Goal: Check status: Check status

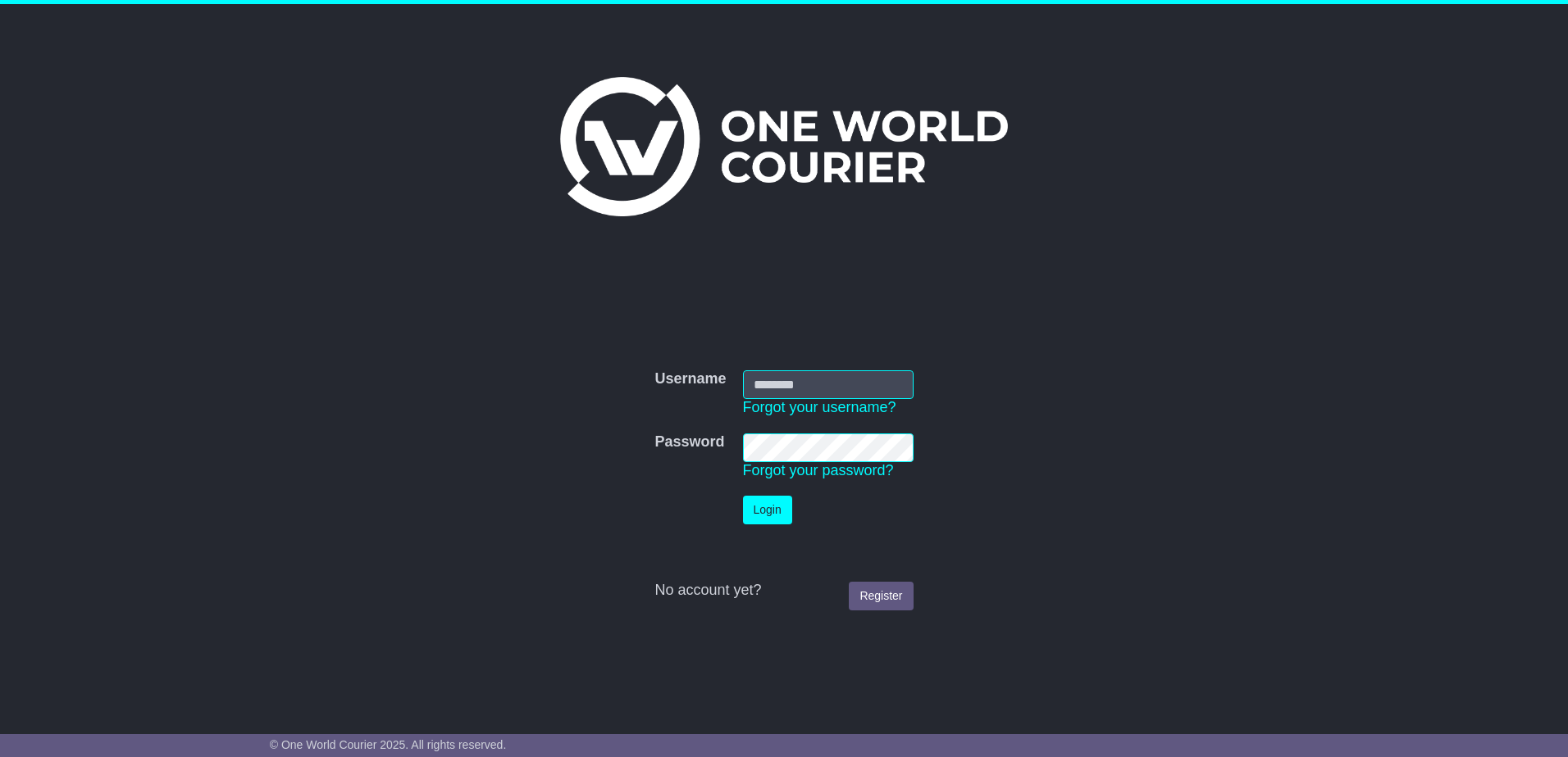
type input "**********"
click at [753, 506] on button "Login" at bounding box center [768, 510] width 50 height 28
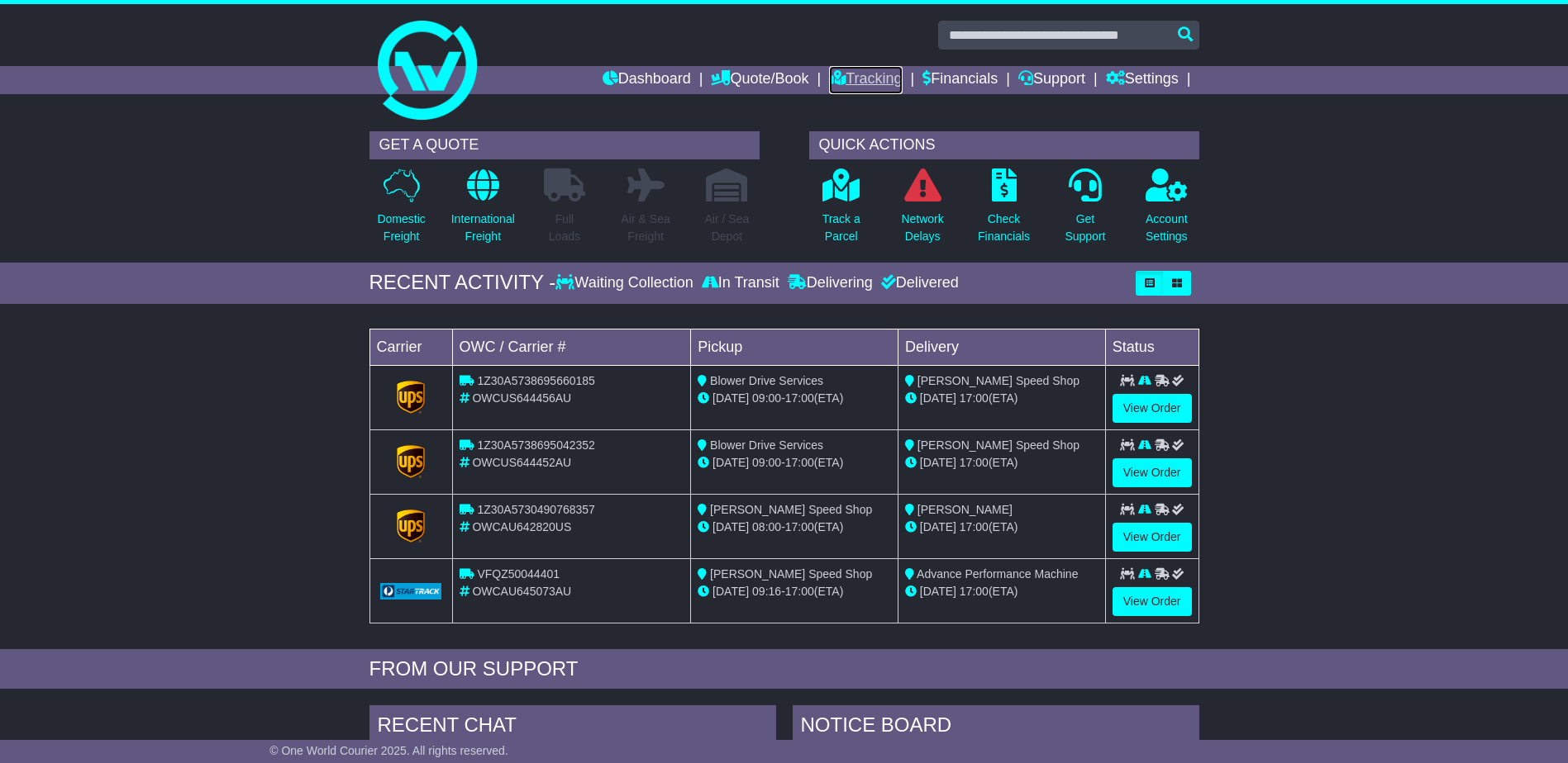
click at [862, 77] on link "Tracking" at bounding box center [864, 79] width 72 height 28
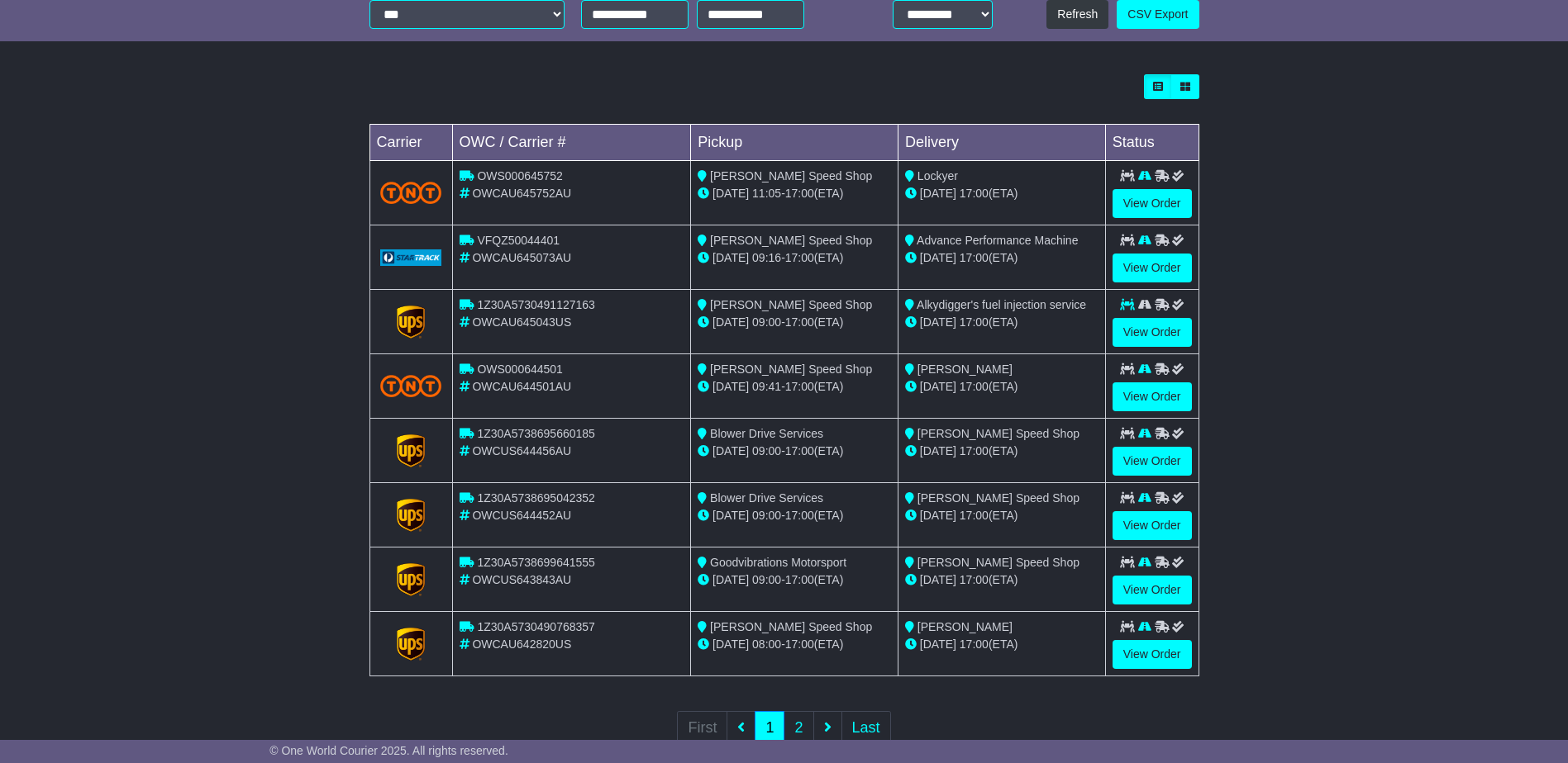
scroll to position [459, 0]
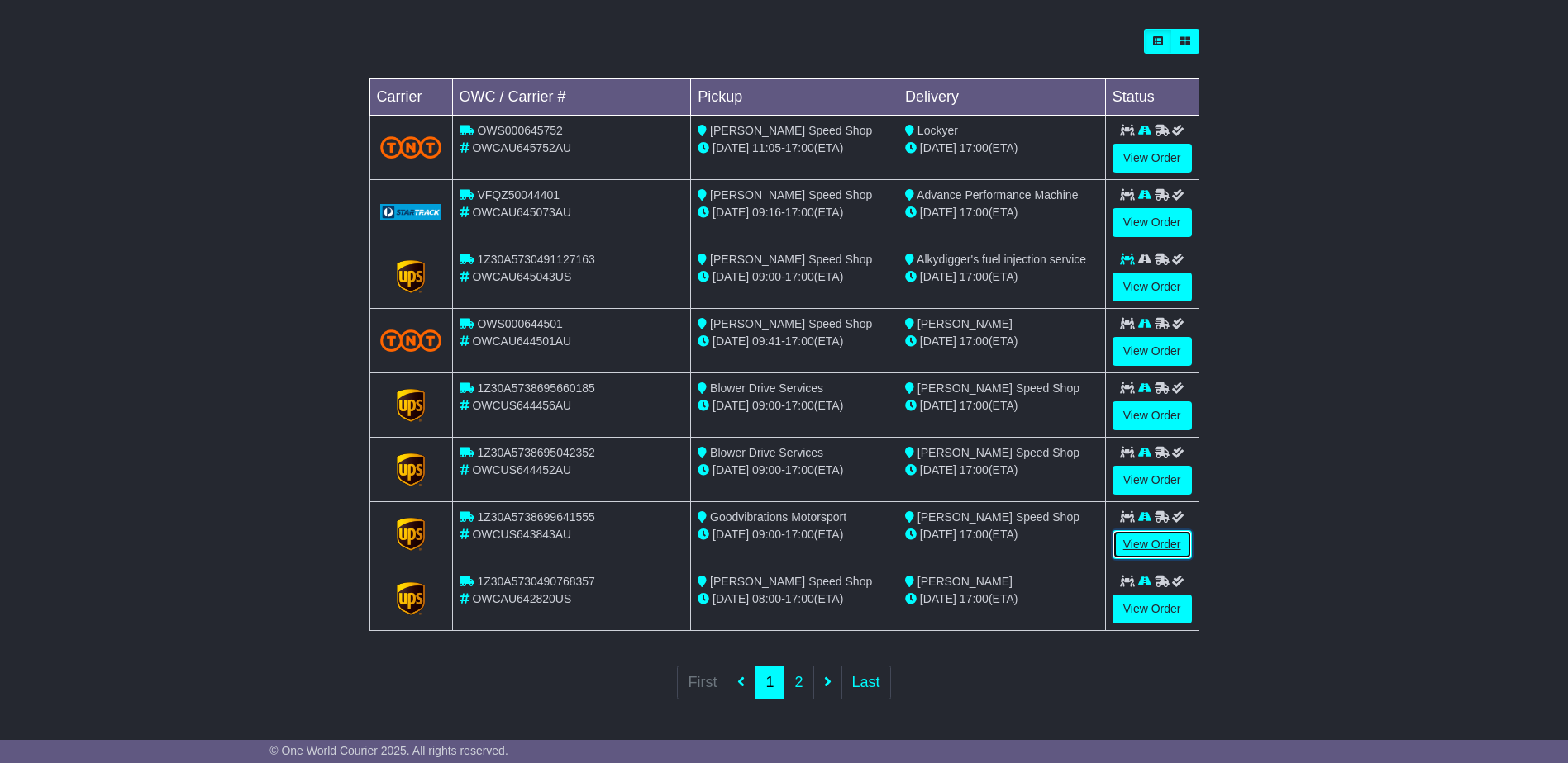
click at [1149, 547] on link "View Order" at bounding box center [1152, 544] width 79 height 29
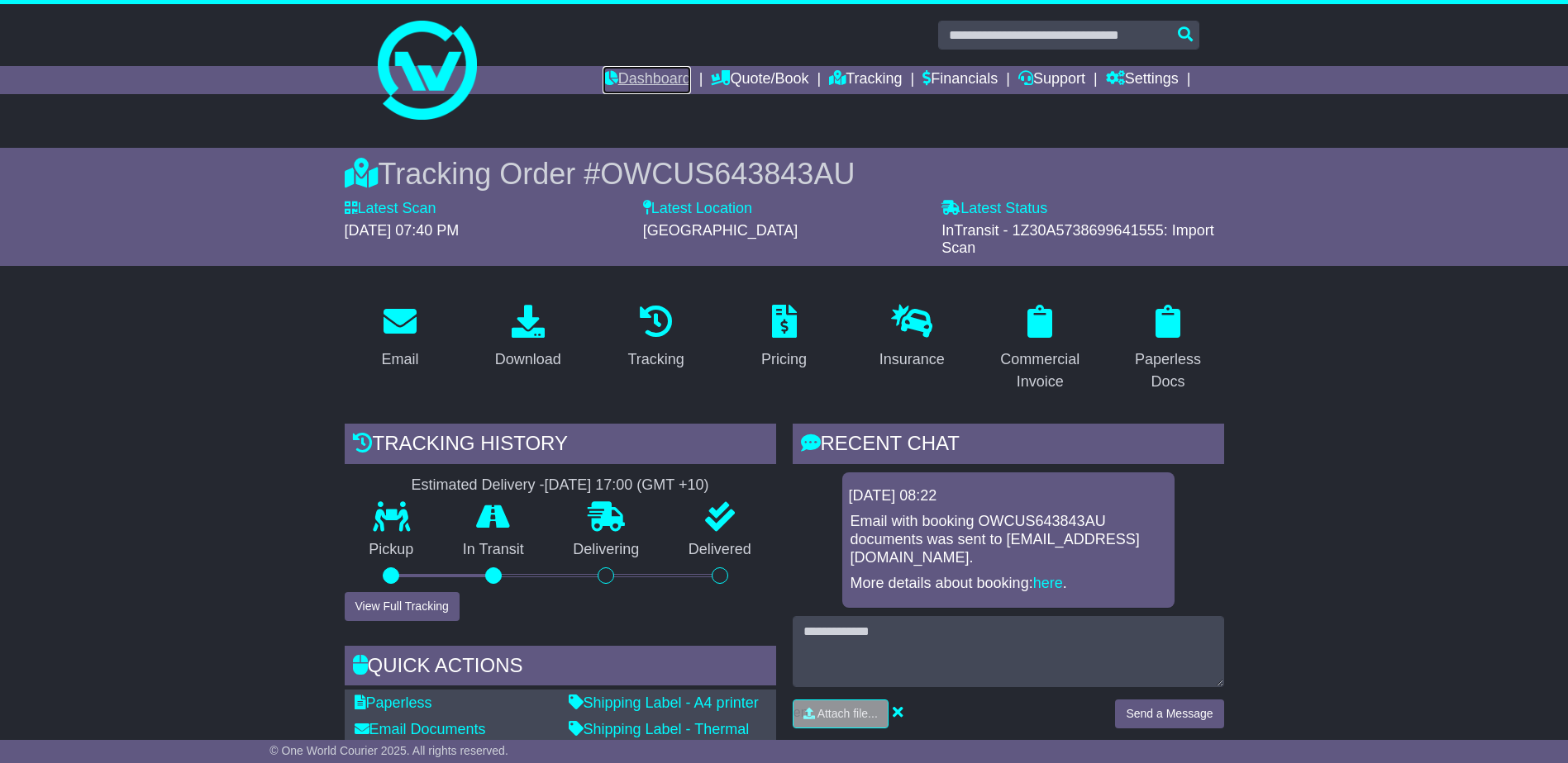
click at [652, 79] on link "Dashboard" at bounding box center [646, 79] width 88 height 28
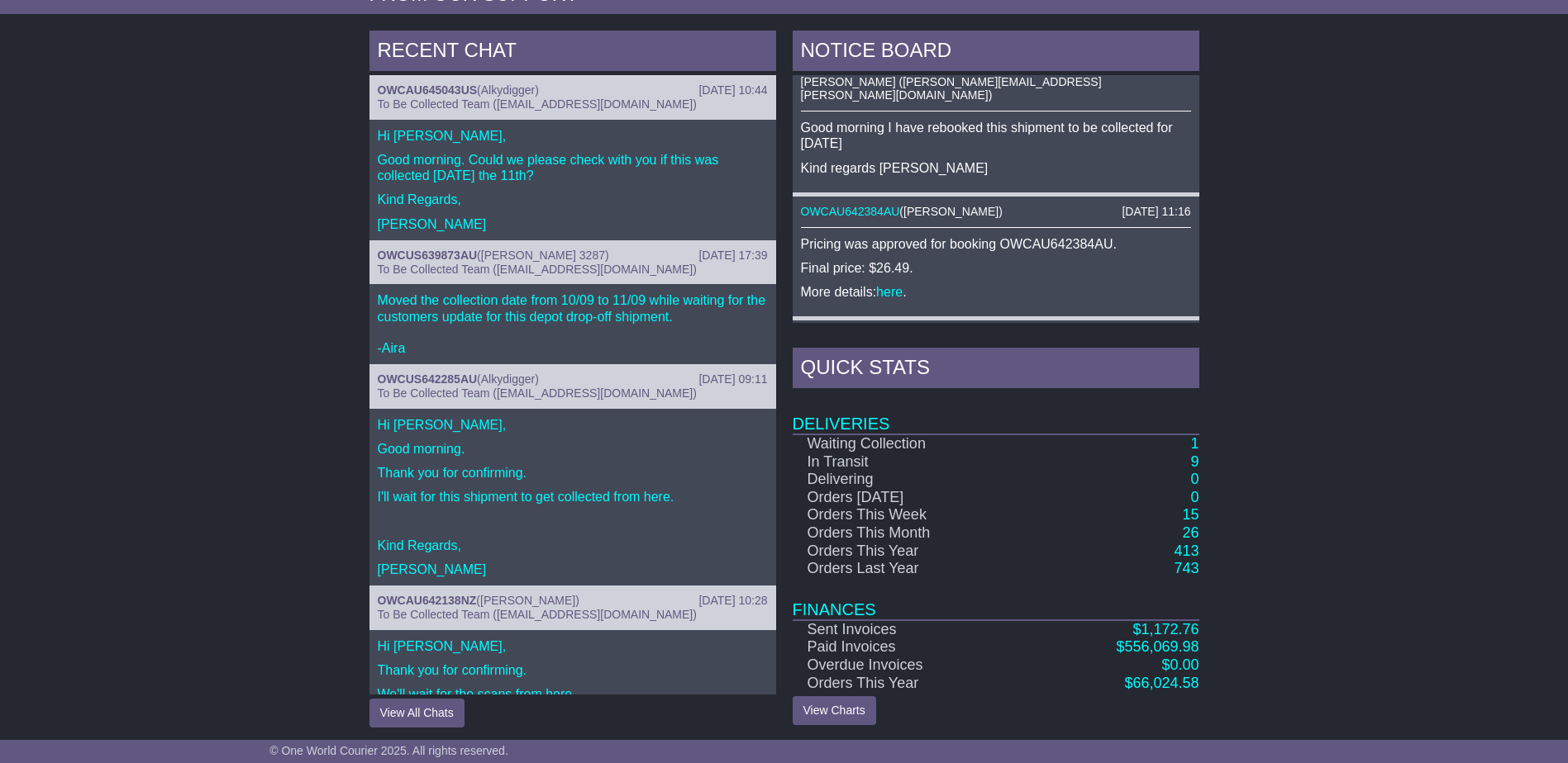
scroll to position [681, 0]
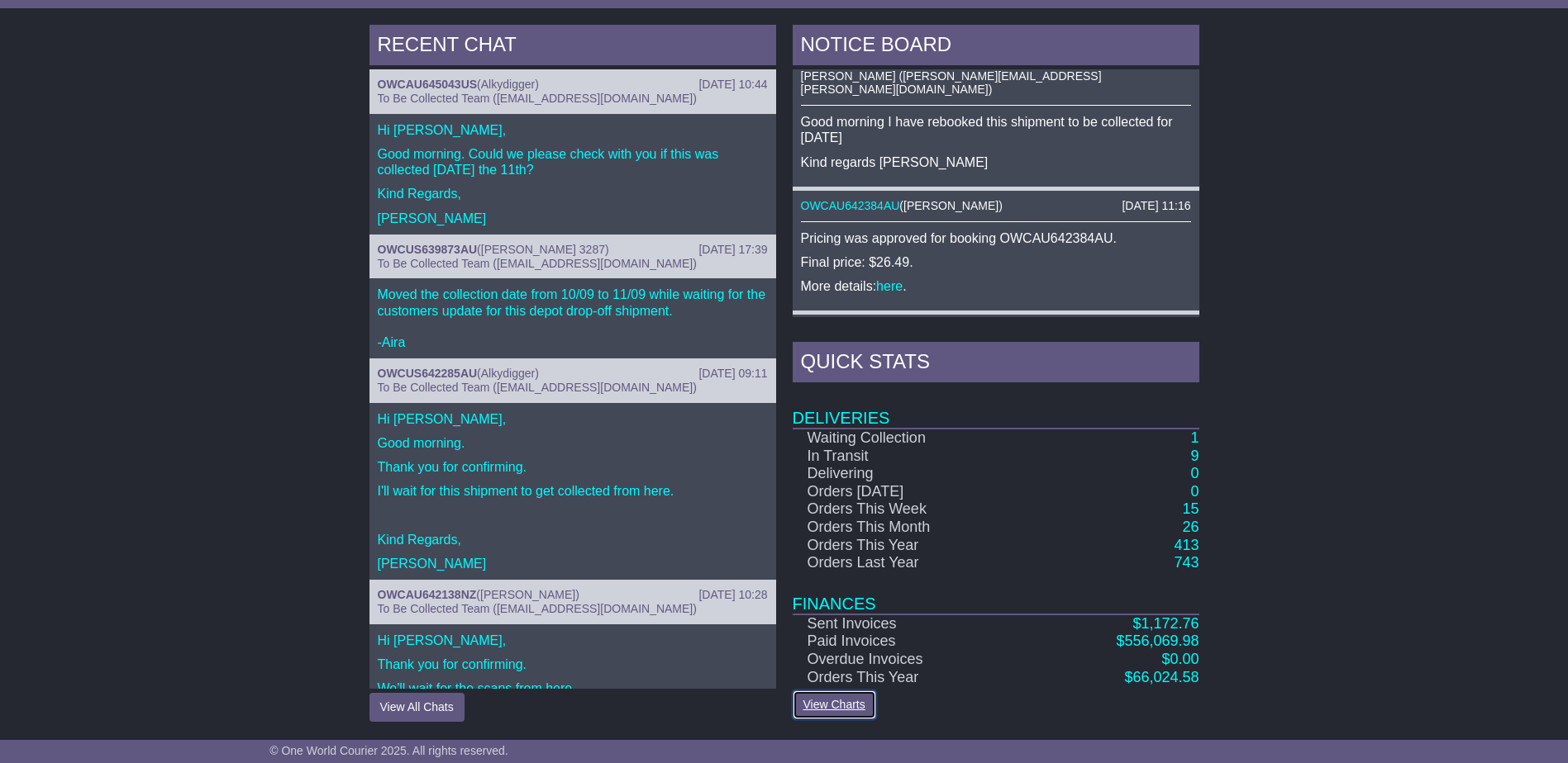
click at [838, 704] on link "View Charts" at bounding box center [834, 705] width 83 height 29
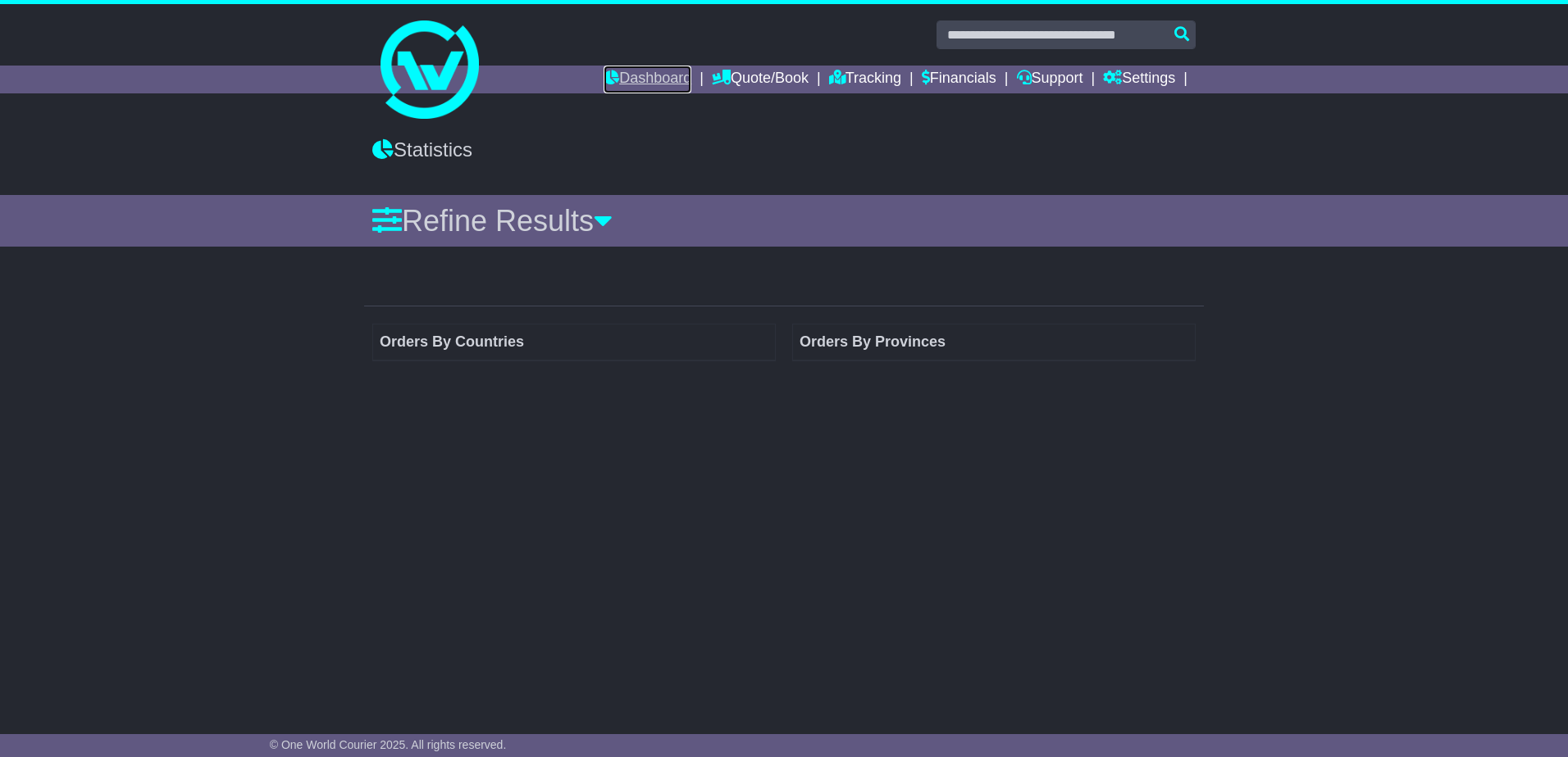
click at [638, 78] on link "Dashboard" at bounding box center [647, 79] width 88 height 27
